Goal: Information Seeking & Learning: Learn about a topic

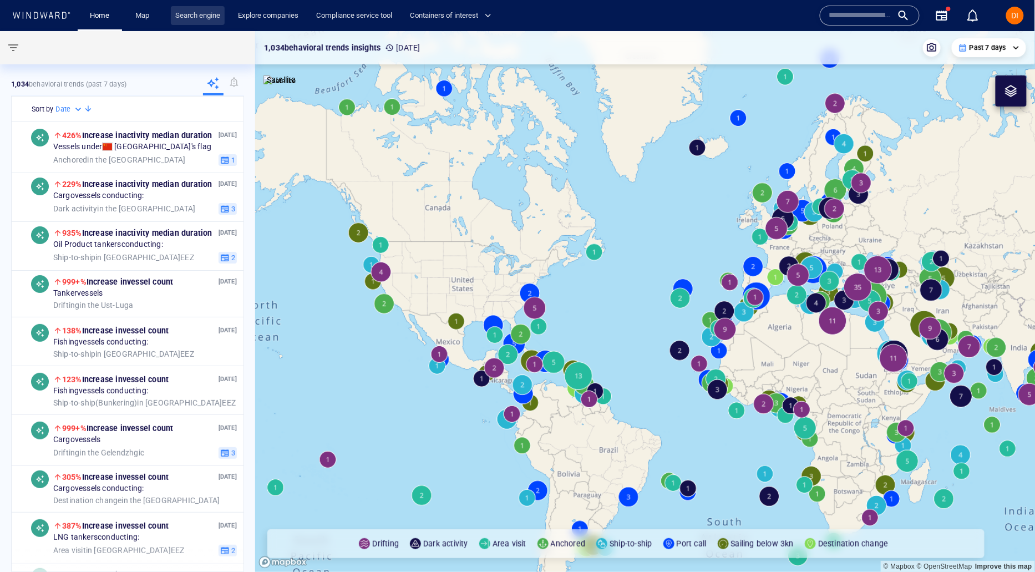
click at [208, 16] on link "Search engine" at bounding box center [198, 15] width 54 height 19
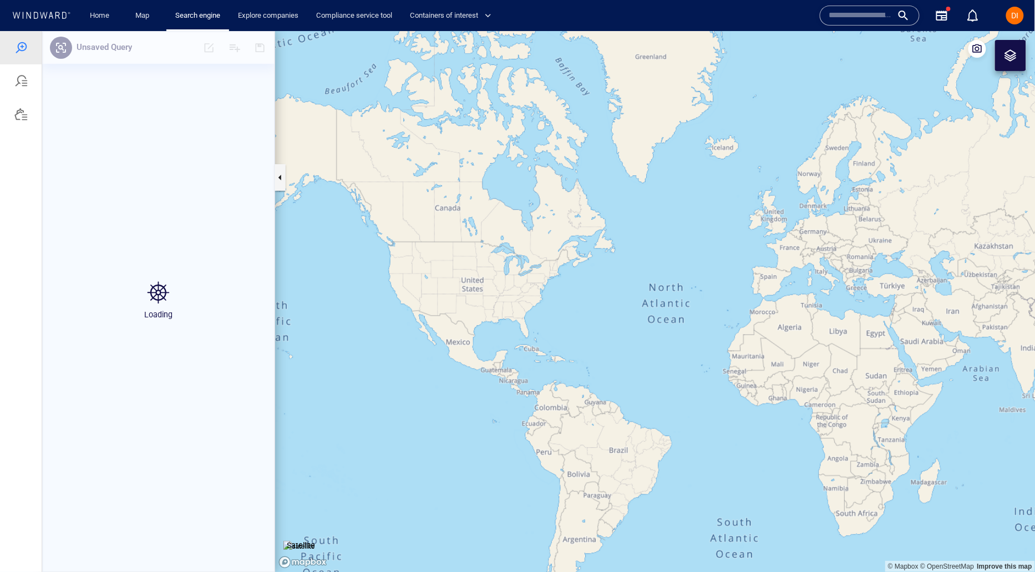
click at [858, 17] on input "text" at bounding box center [860, 15] width 63 height 17
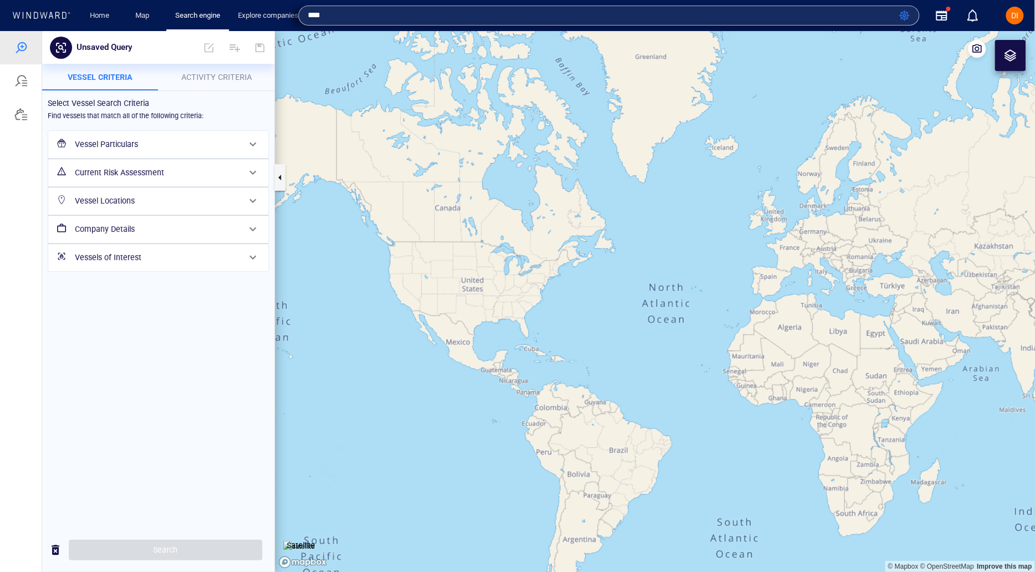
type input "***"
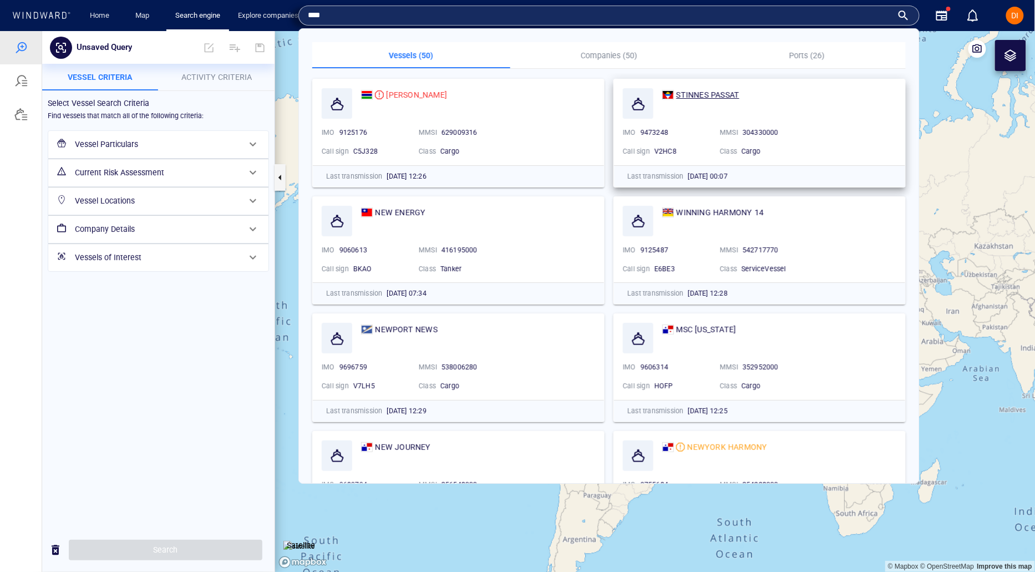
click at [683, 98] on span "STINNES PASSAT" at bounding box center [707, 94] width 63 height 9
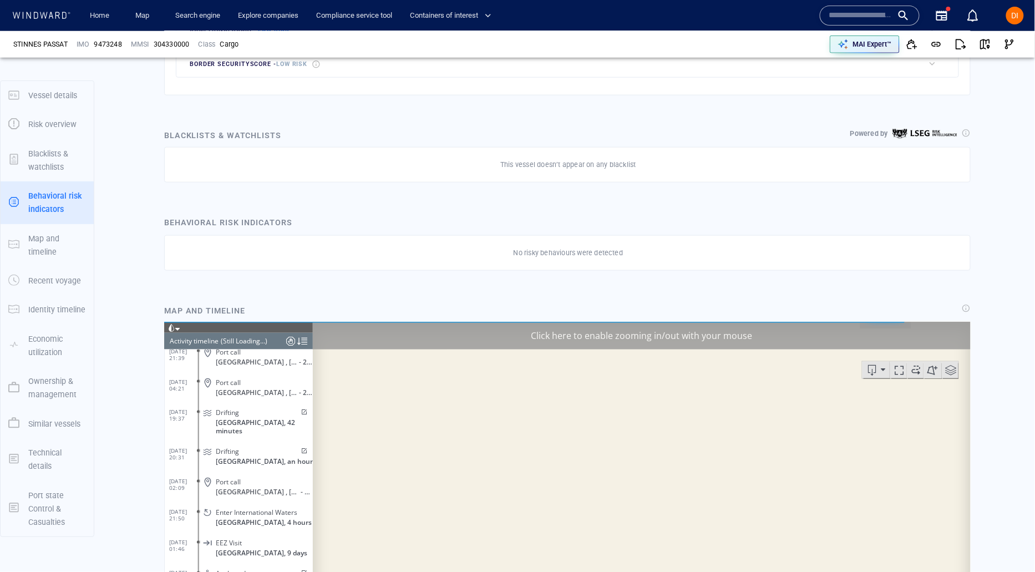
scroll to position [1500, 0]
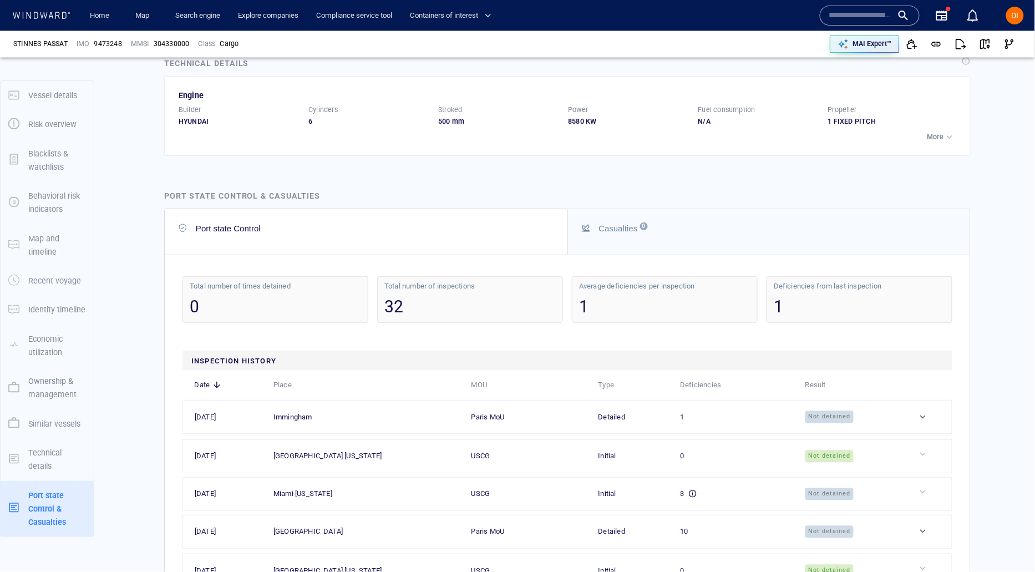
scroll to position [2135, 0]
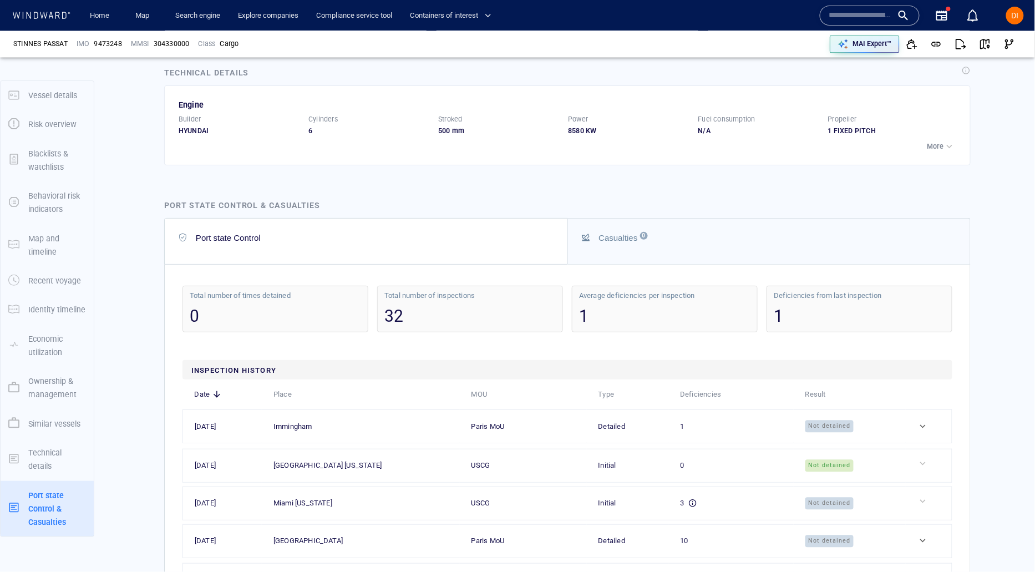
click at [627, 233] on div "Casualties 0" at bounding box center [618, 237] width 39 height 9
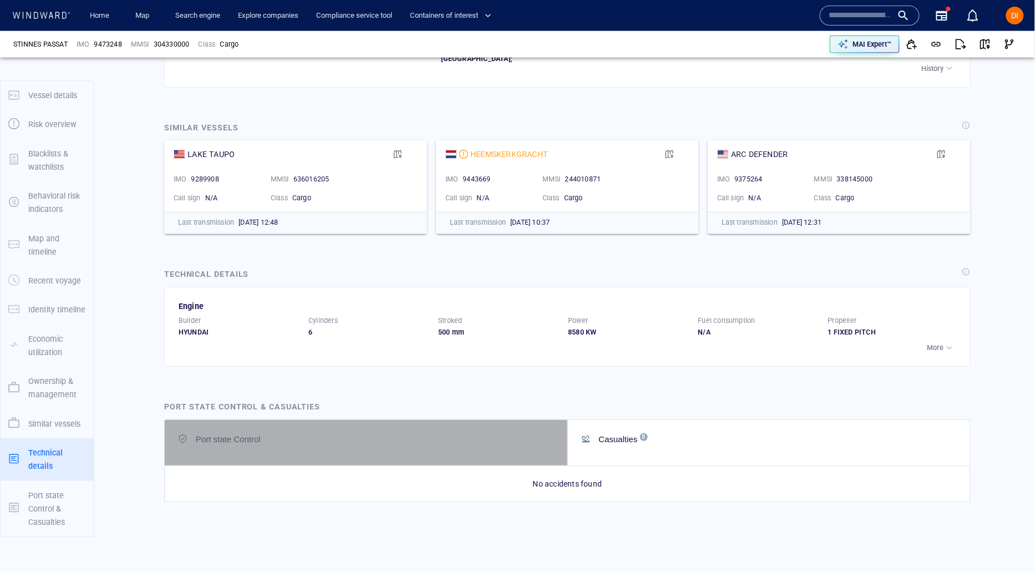
drag, startPoint x: 465, startPoint y: 391, endPoint x: 475, endPoint y: 373, distance: 20.6
click at [466, 420] on button "Port state Control" at bounding box center [366, 442] width 403 height 45
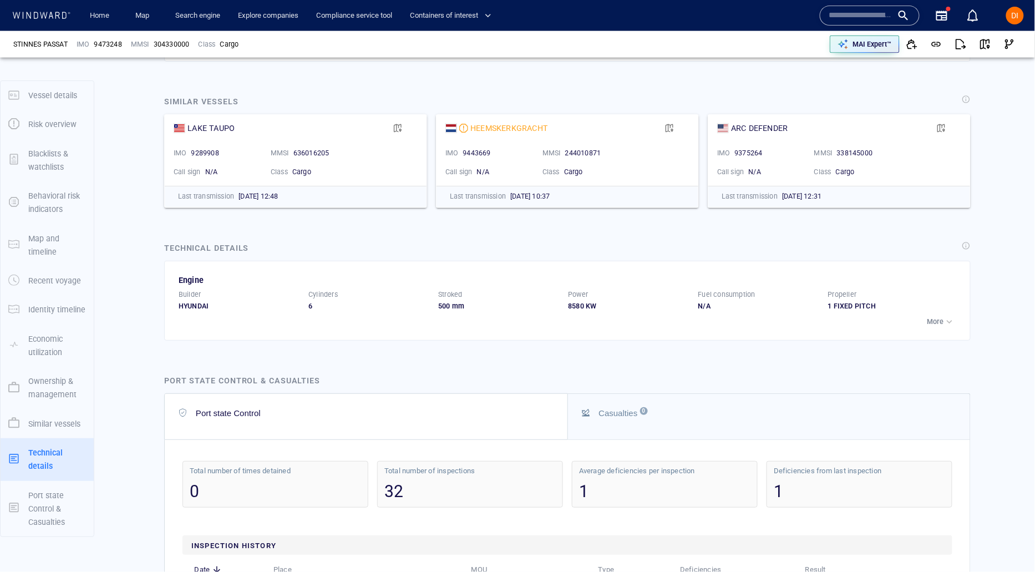
scroll to position [2159, 0]
